Goal: Task Accomplishment & Management: Use online tool/utility

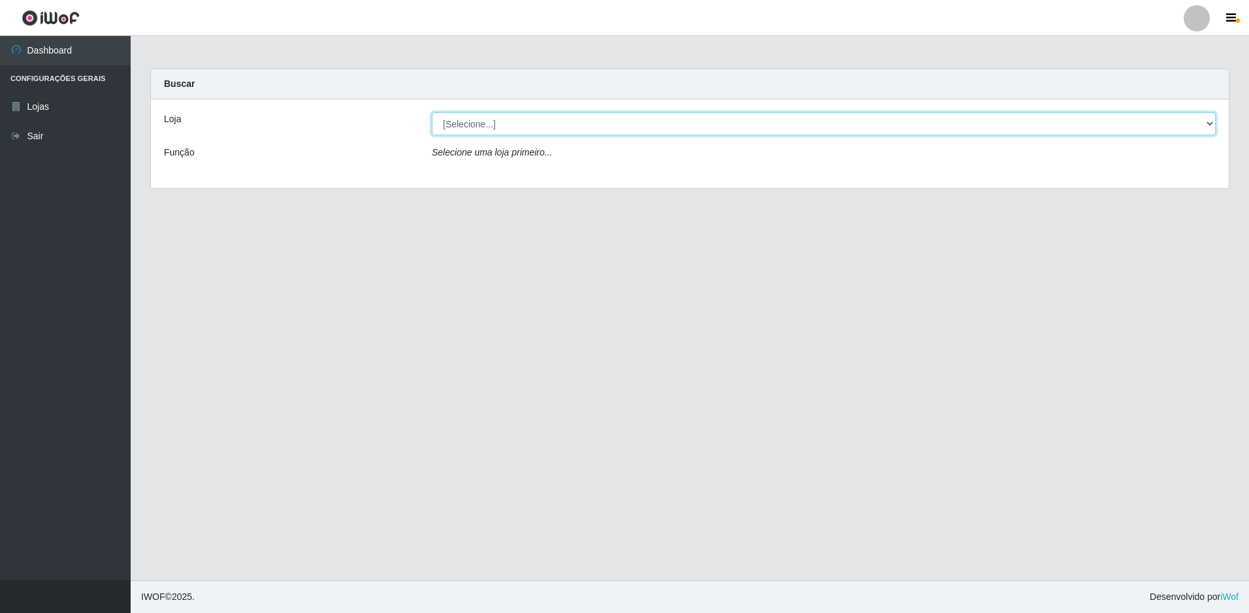
click at [523, 123] on select "[Selecione...] Extrabom - Loja 51 Gaivotas" at bounding box center [824, 123] width 784 height 23
select select "469"
click at [432, 112] on select "[Selecione...] Extrabom - Loja 51 Gaivotas" at bounding box center [824, 123] width 784 height 23
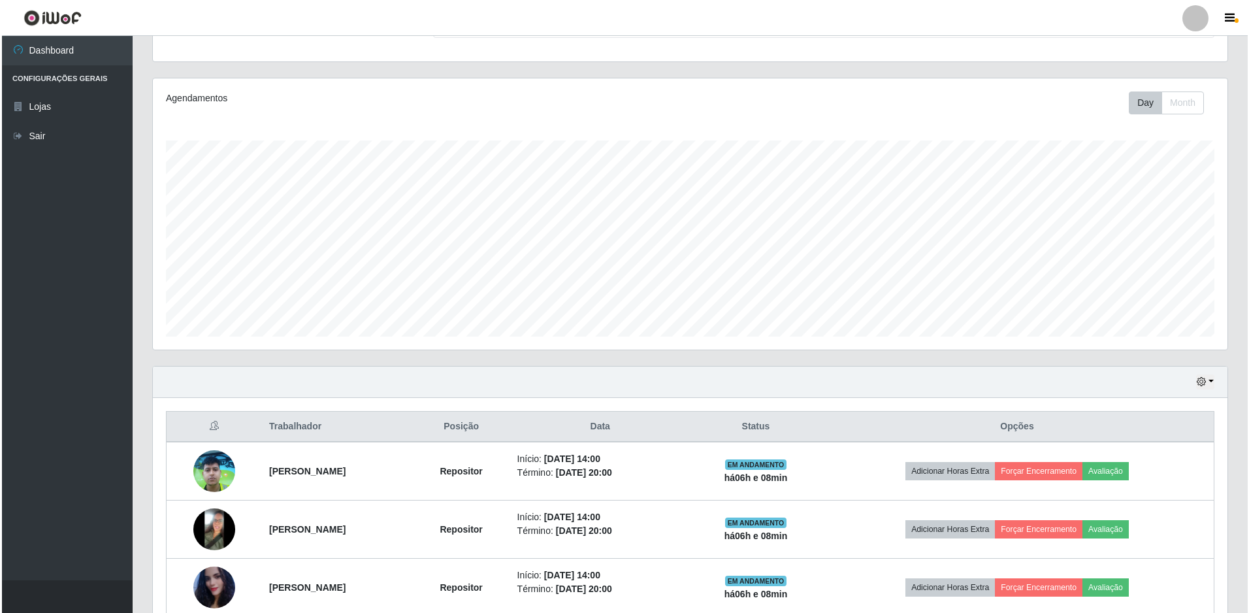
scroll to position [255, 0]
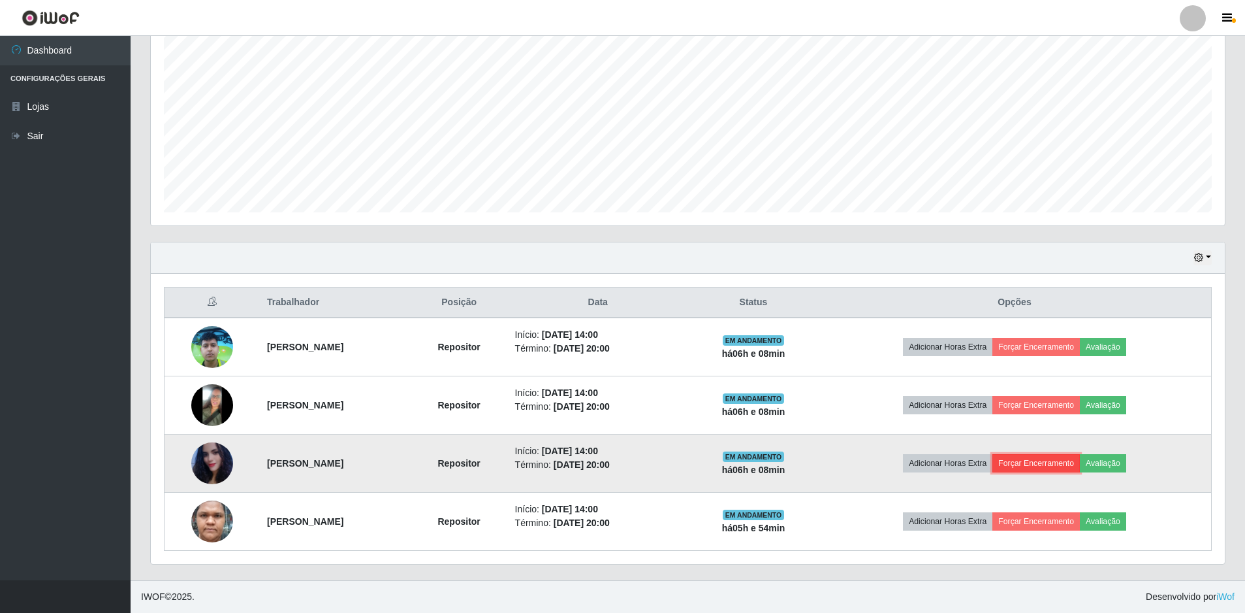
click at [1059, 462] on button "Forçar Encerramento" at bounding box center [1037, 463] width 88 height 18
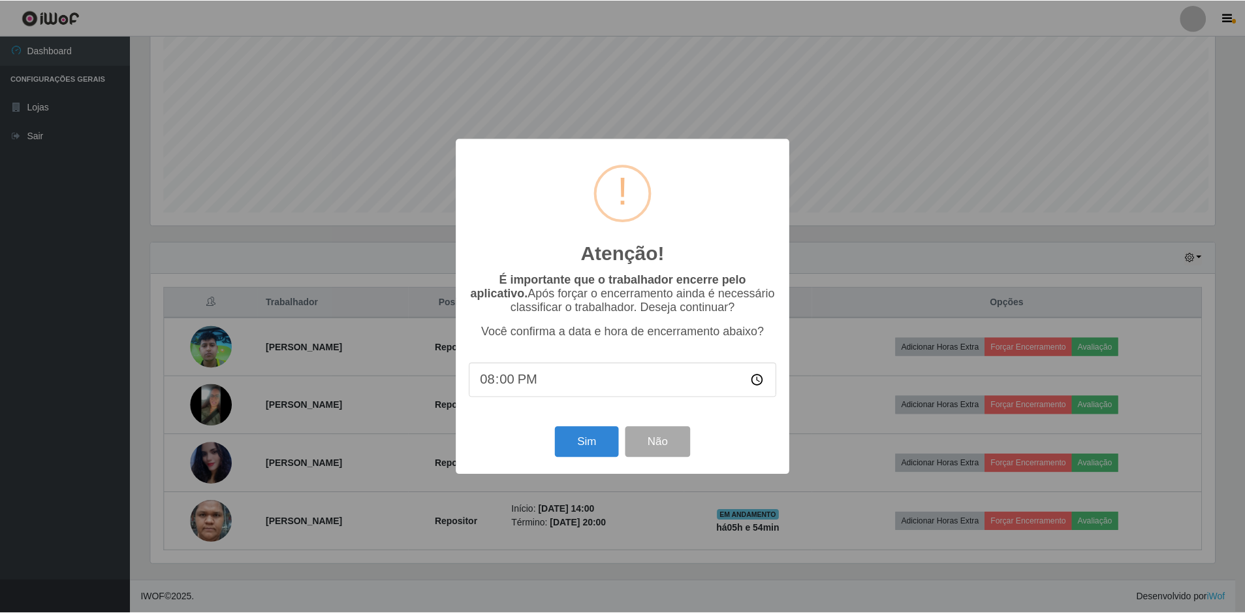
scroll to position [271, 1068]
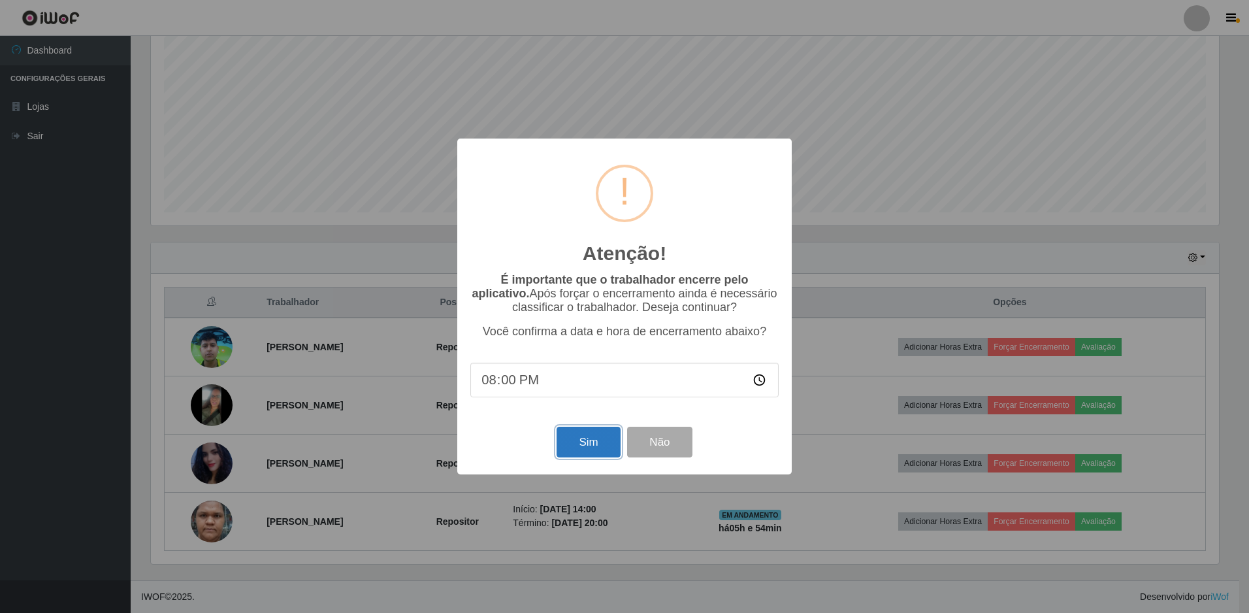
click at [575, 448] on button "Sim" at bounding box center [587, 441] width 63 height 31
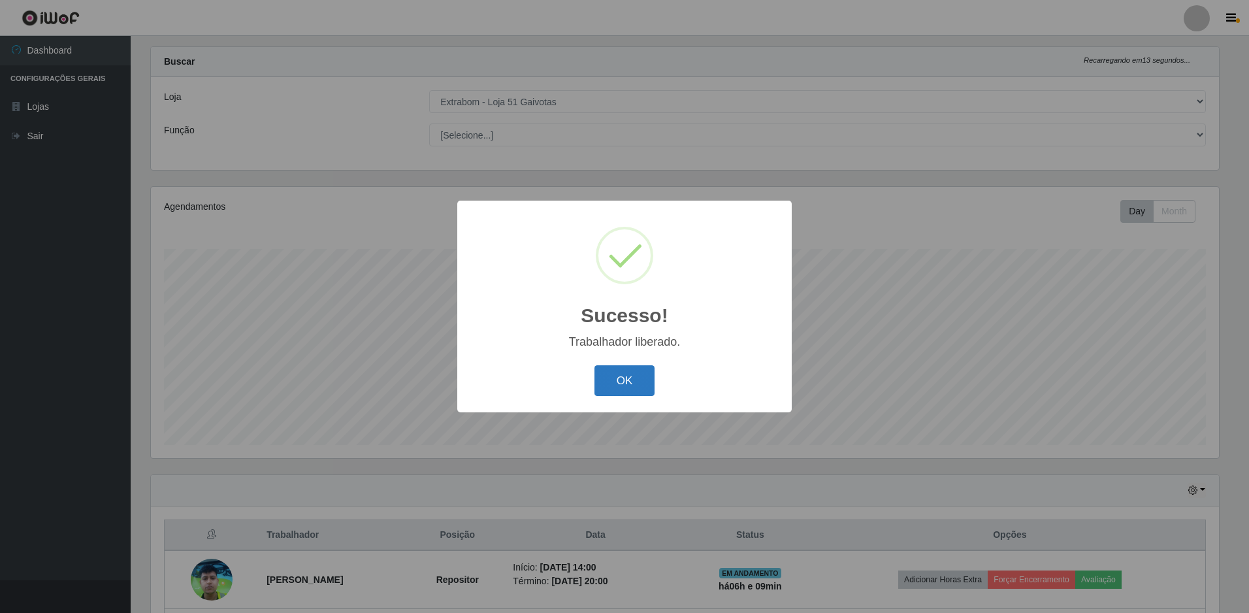
click at [624, 374] on button "OK" at bounding box center [624, 380] width 61 height 31
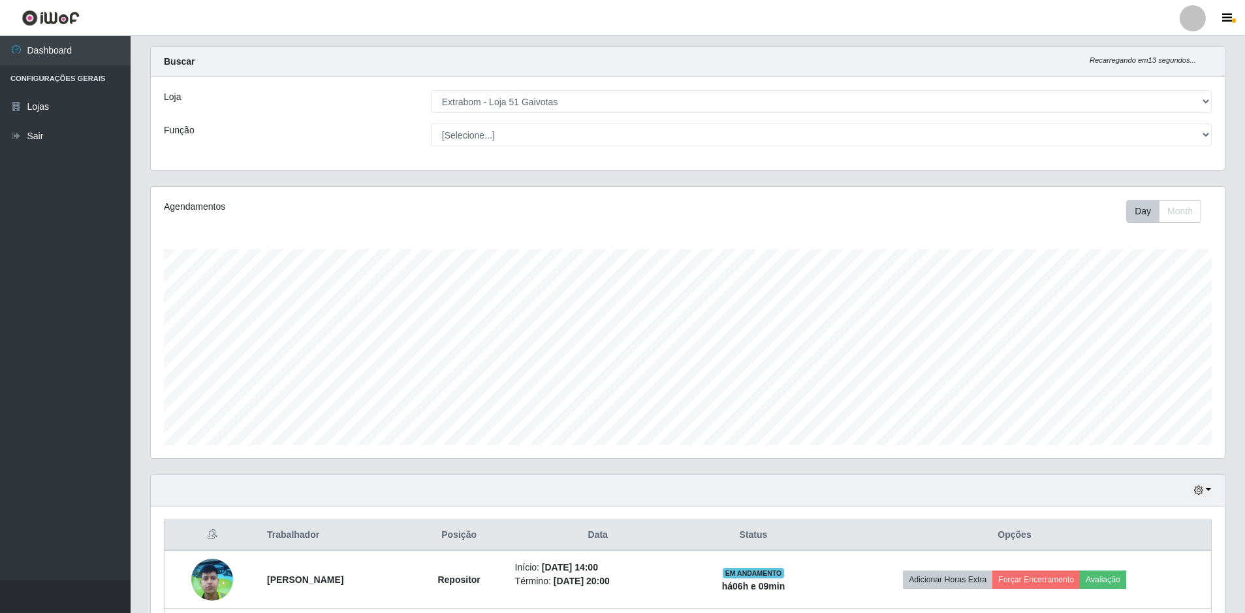
scroll to position [197, 0]
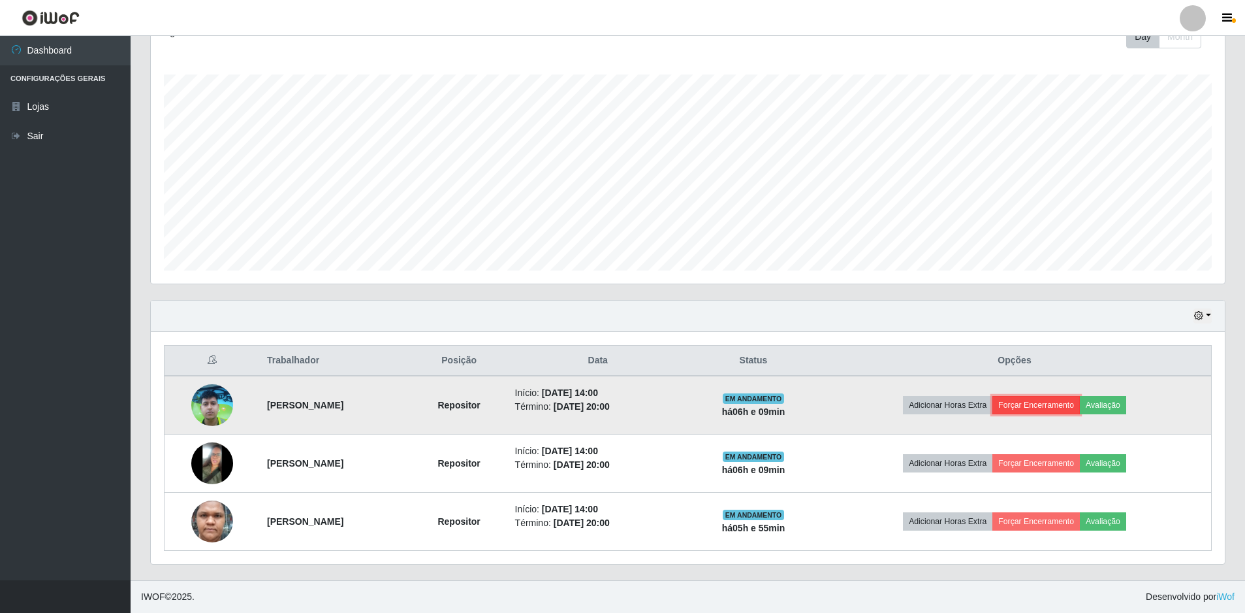
click at [1054, 409] on button "Forçar Encerramento" at bounding box center [1037, 405] width 88 height 18
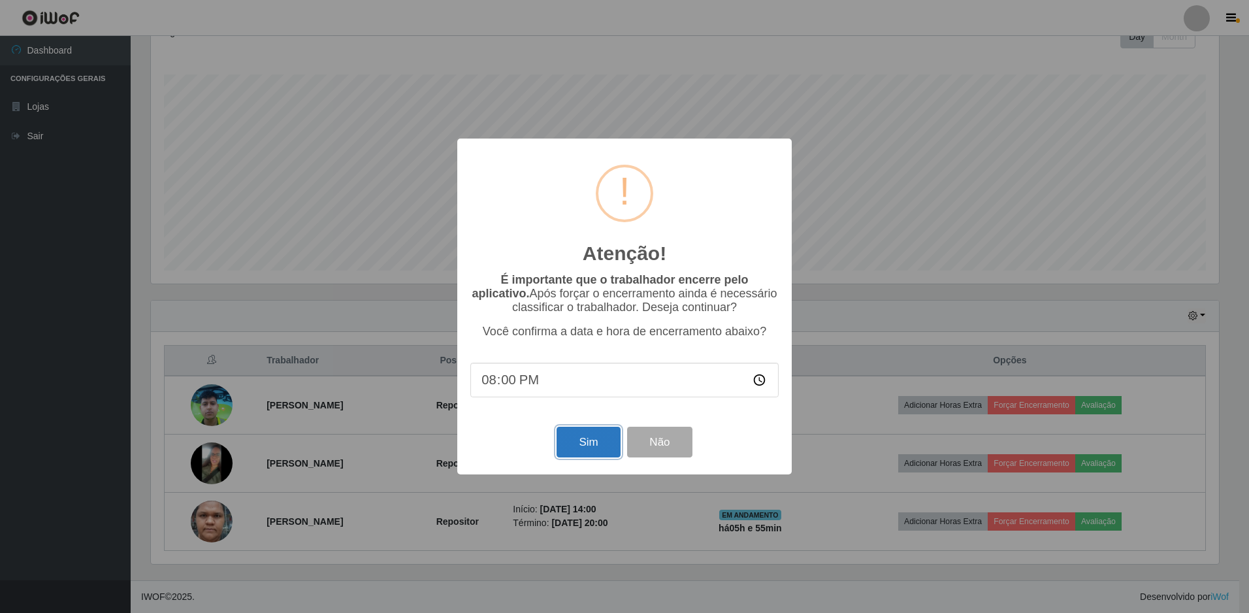
click at [600, 448] on button "Sim" at bounding box center [587, 441] width 63 height 31
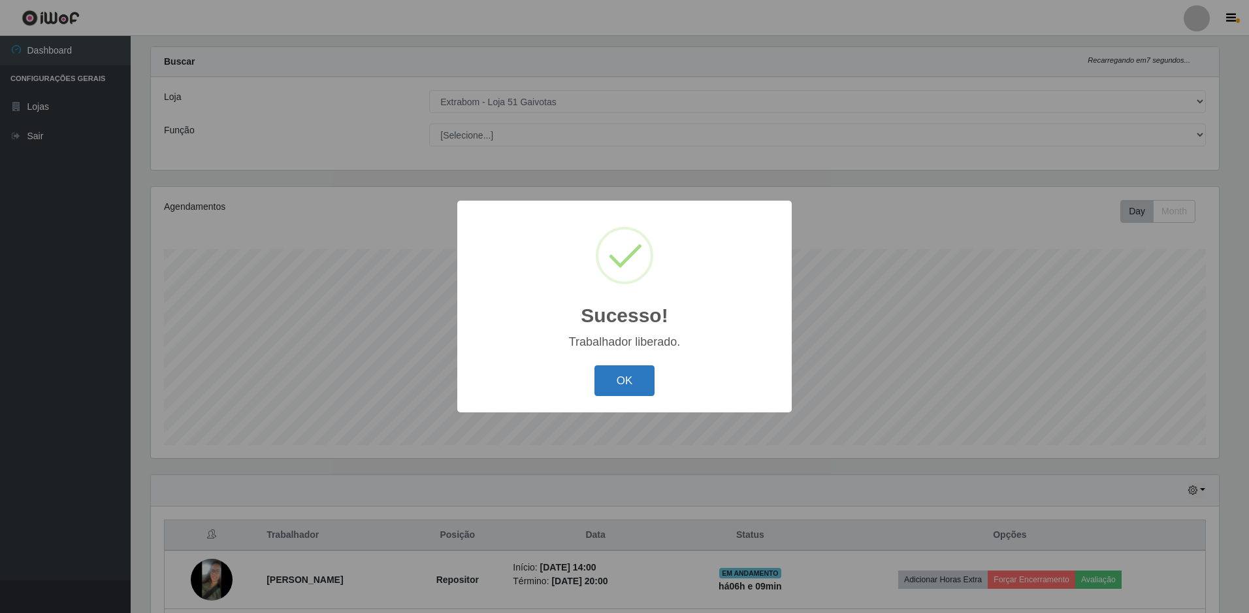
click at [646, 385] on button "OK" at bounding box center [624, 380] width 61 height 31
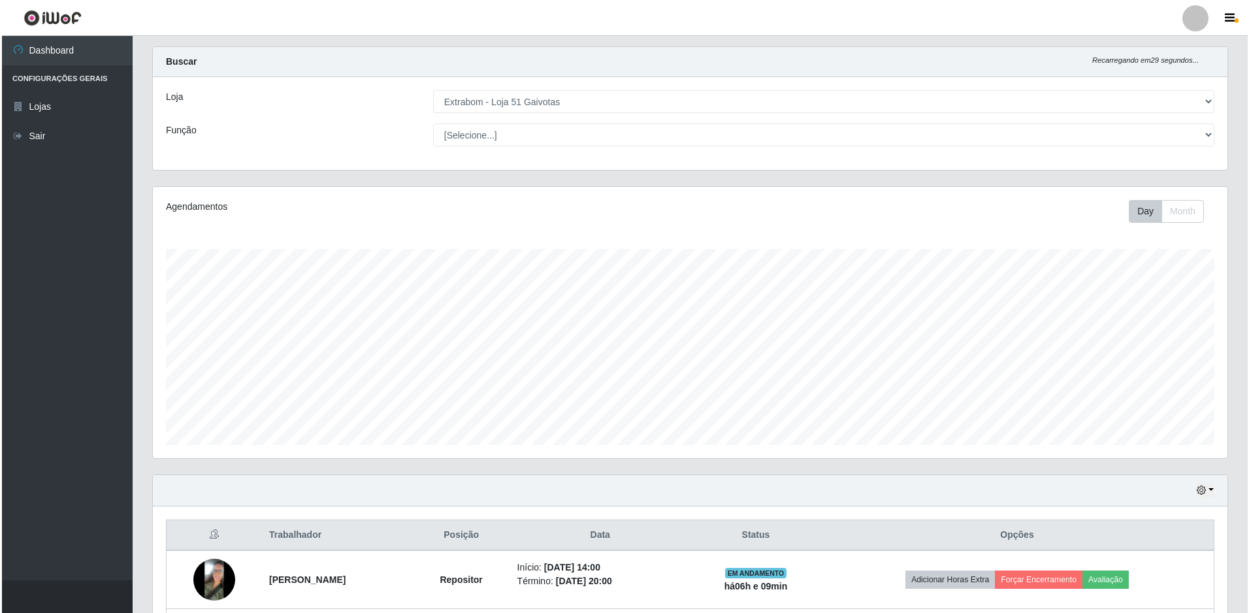
scroll to position [138, 0]
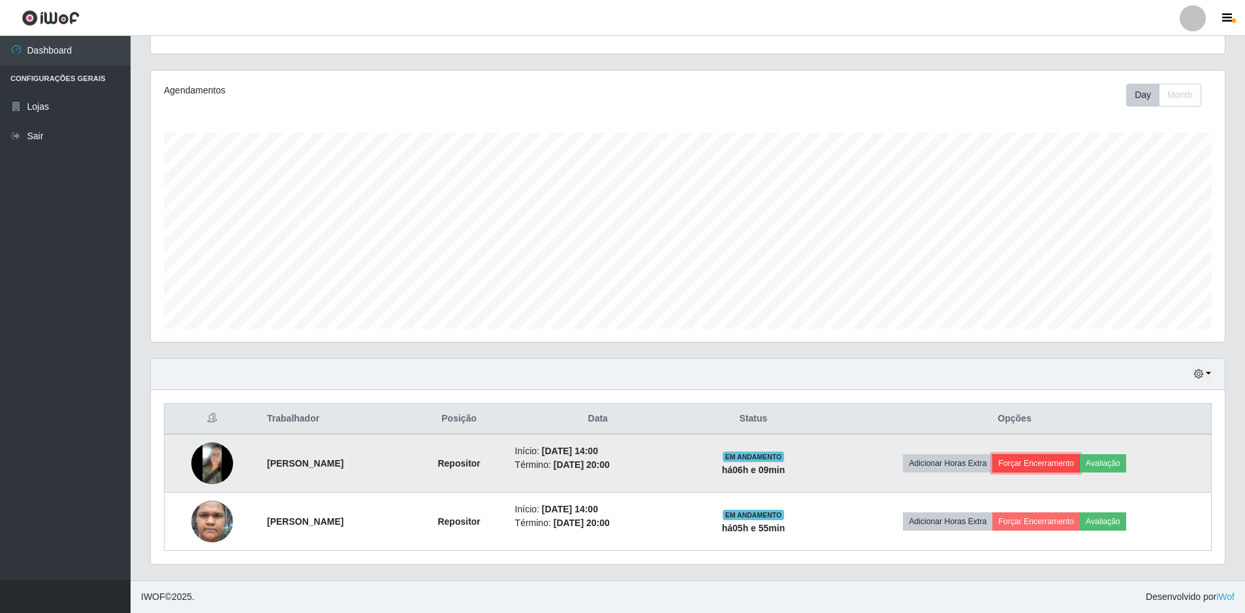
click at [1041, 459] on button "Forçar Encerramento" at bounding box center [1037, 463] width 88 height 18
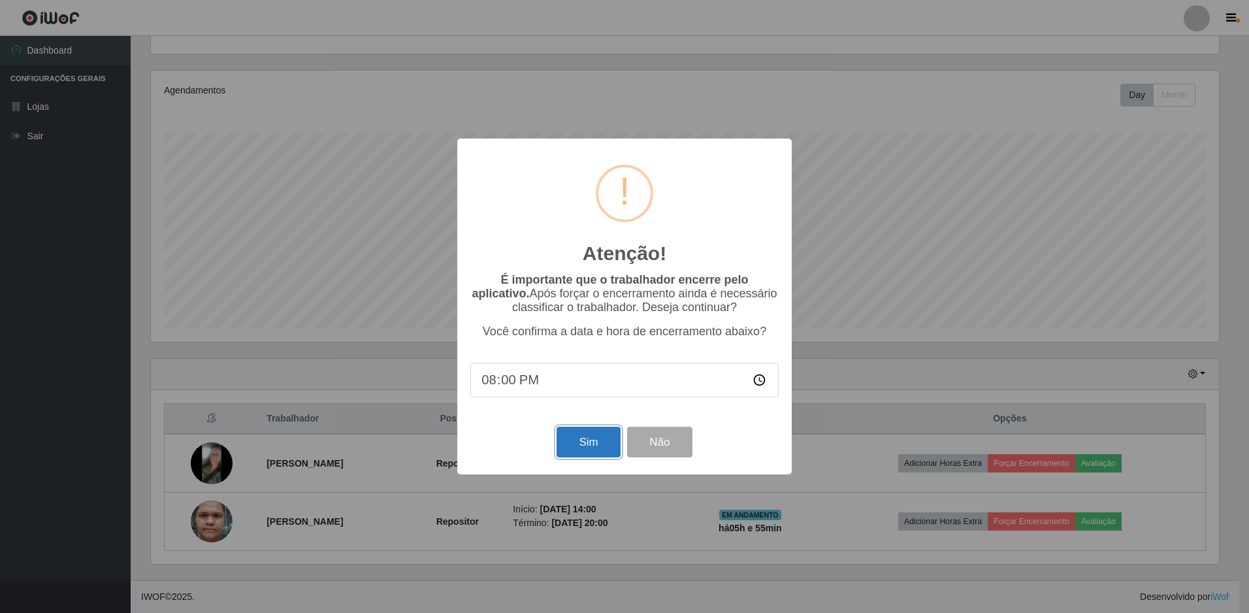
click at [594, 445] on button "Sim" at bounding box center [587, 441] width 63 height 31
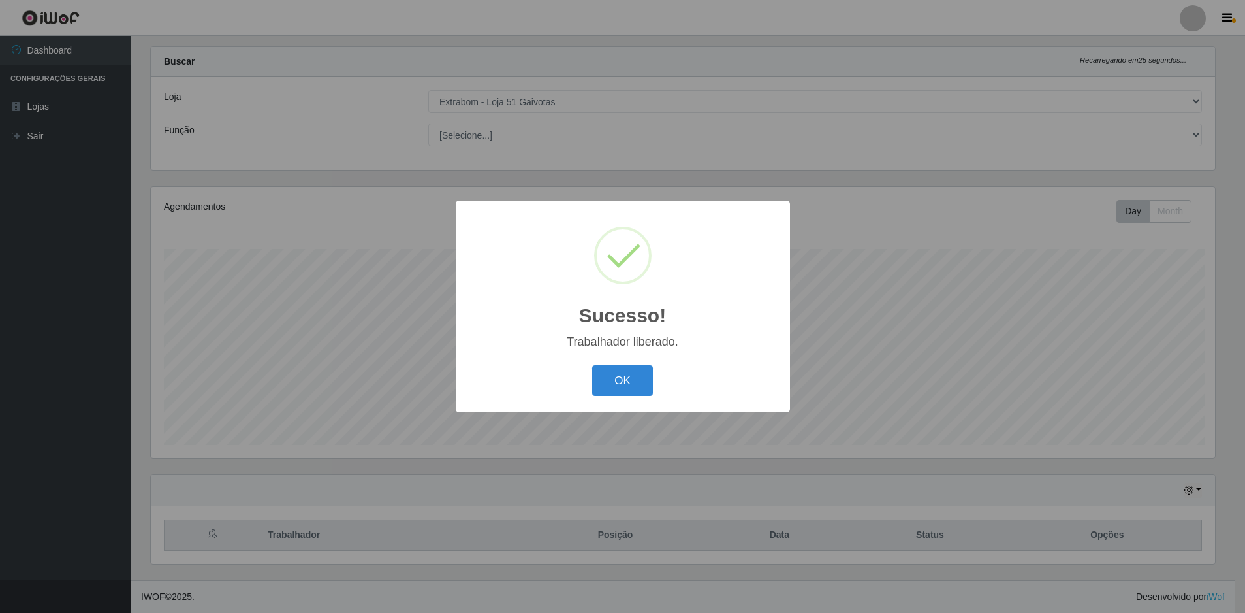
scroll to position [0, 0]
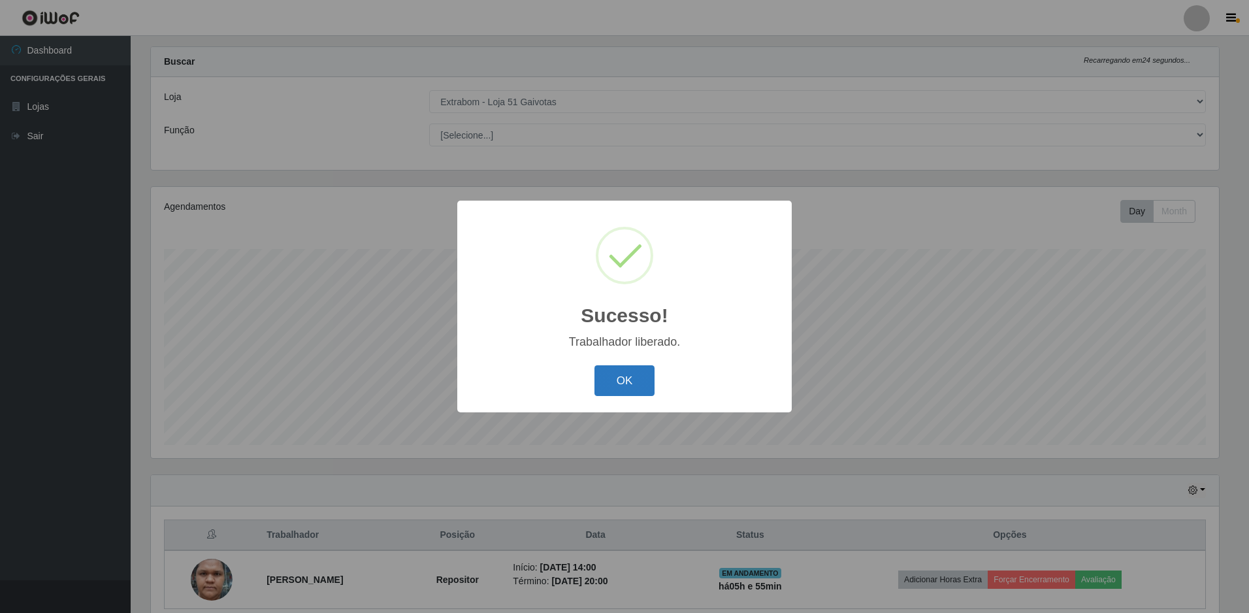
click at [640, 373] on button "OK" at bounding box center [624, 380] width 61 height 31
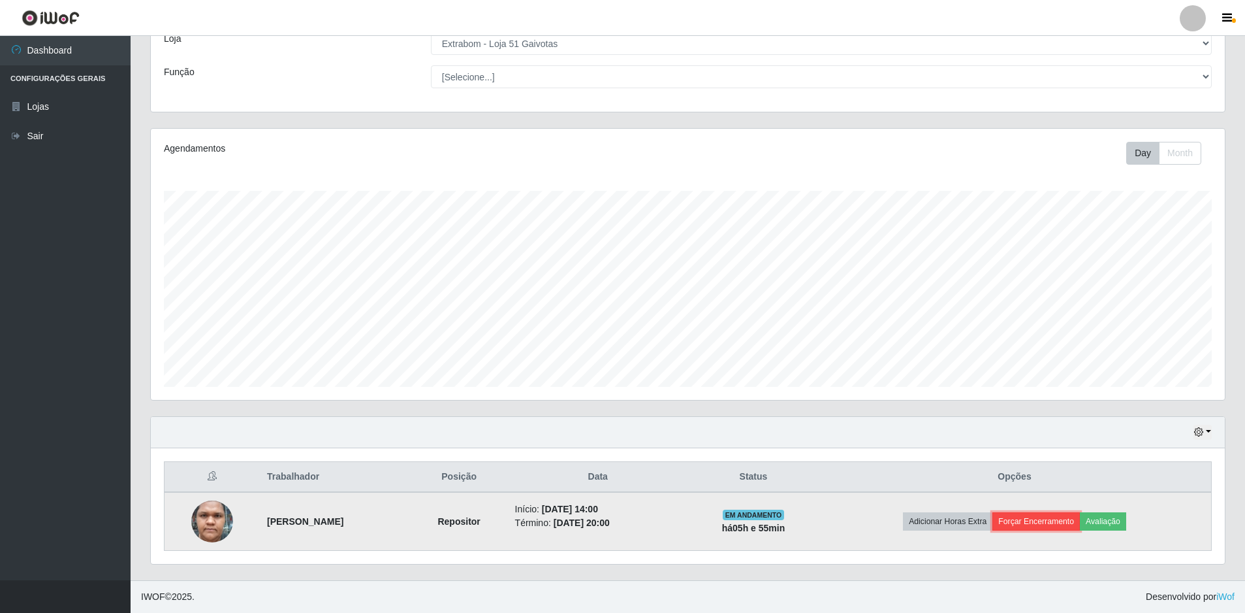
click at [1027, 522] on button "Forçar Encerramento" at bounding box center [1037, 521] width 88 height 18
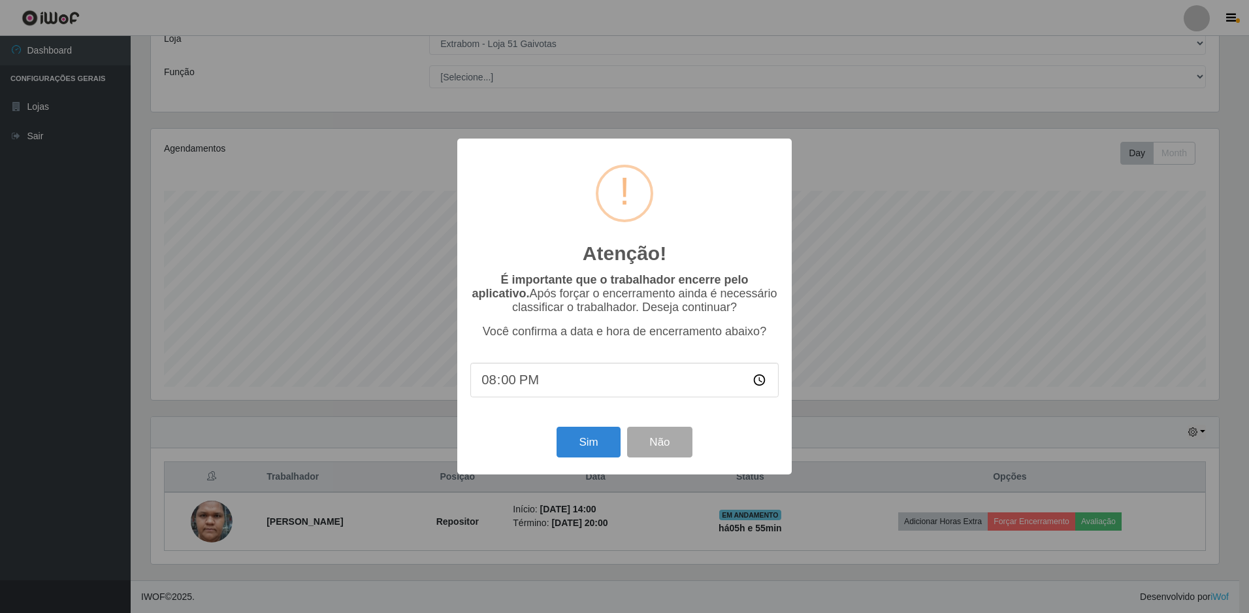
click at [507, 385] on input "20:00" at bounding box center [624, 379] width 308 height 35
type input "20:10"
click at [586, 451] on button "Sim" at bounding box center [587, 441] width 63 height 31
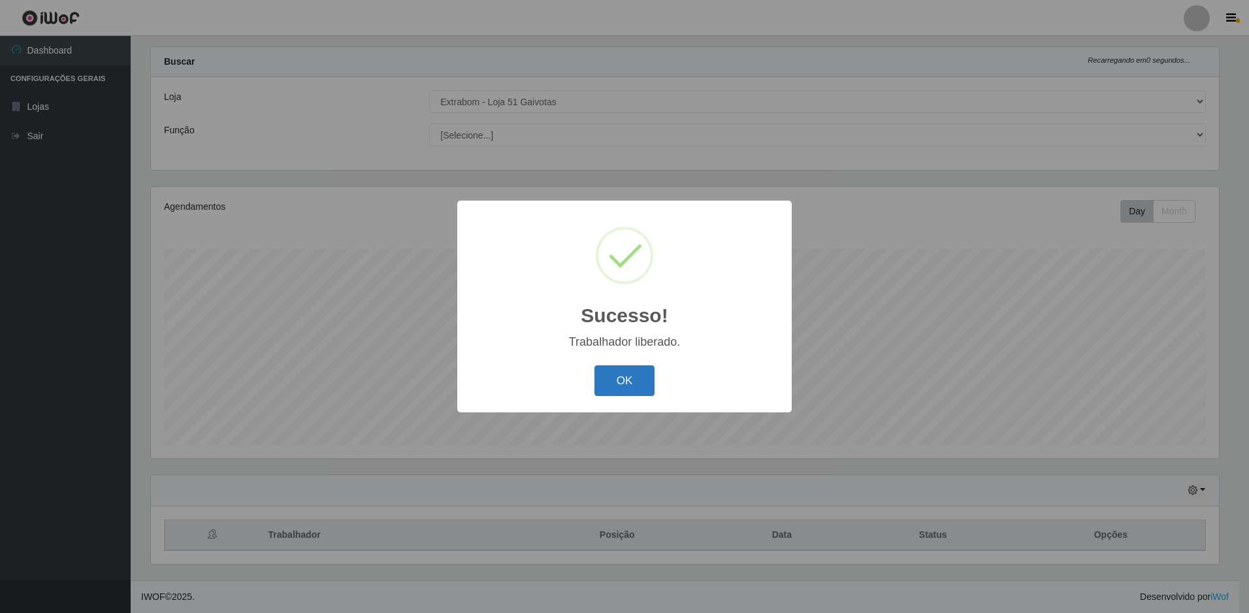
click at [615, 379] on button "OK" at bounding box center [624, 380] width 61 height 31
